Goal: Obtain resource: Obtain resource

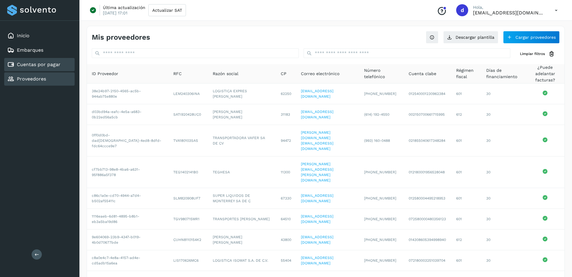
click at [37, 64] on link "Cuentas por pagar" at bounding box center [39, 65] width 44 height 6
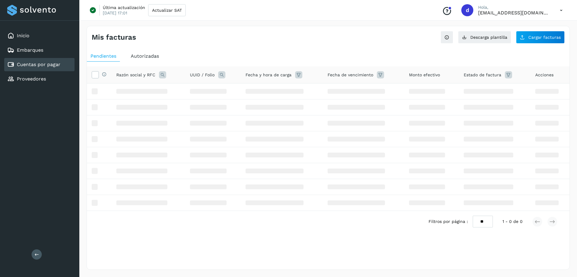
click at [37, 64] on link "Cuentas por pagar" at bounding box center [39, 65] width 44 height 6
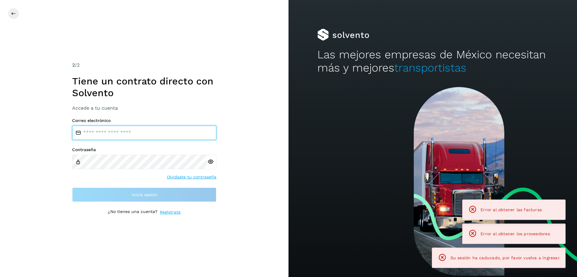
type input "**********"
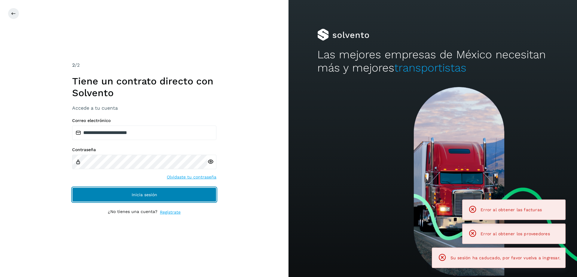
click at [102, 195] on button "Inicia sesión" at bounding box center [144, 195] width 144 height 14
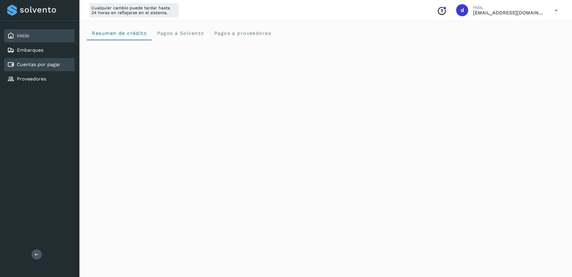
click at [41, 63] on link "Cuentas por pagar" at bounding box center [39, 65] width 44 height 6
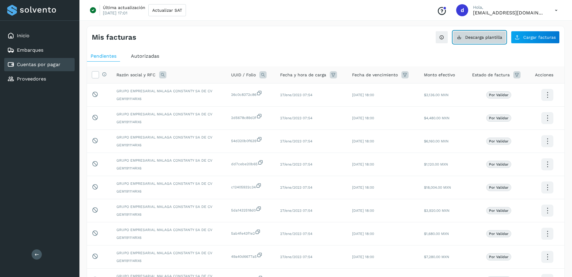
click at [491, 36] on span "Descarga plantilla" at bounding box center [483, 37] width 37 height 4
click at [333, 39] on div "Mis facturas Ver instrucciones para cargar Facturas Descarga plantilla Cargar f…" at bounding box center [325, 34] width 477 height 17
